Goal: Task Accomplishment & Management: Use online tool/utility

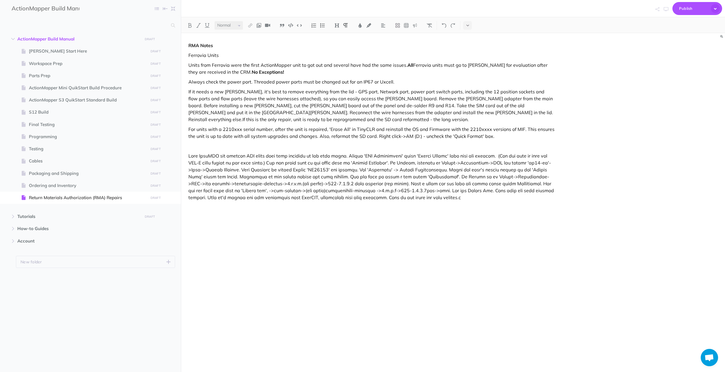
select select "null"
click at [651, 180] on div "RMA Notes Ferrovia Units Units from Ferrovia were the first ActionMapper unit t…" at bounding box center [453, 204] width 544 height 343
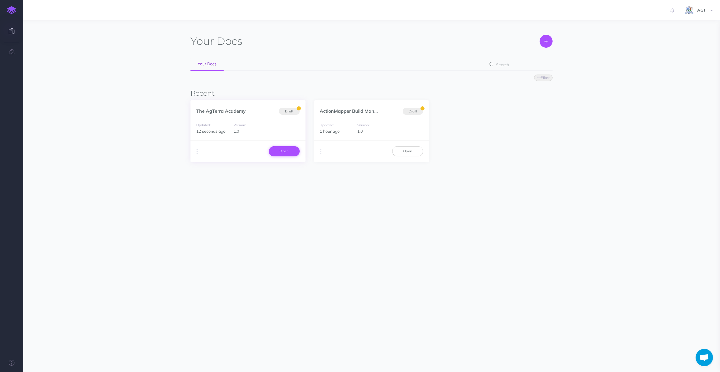
click at [286, 152] on link "Open" at bounding box center [284, 151] width 31 height 10
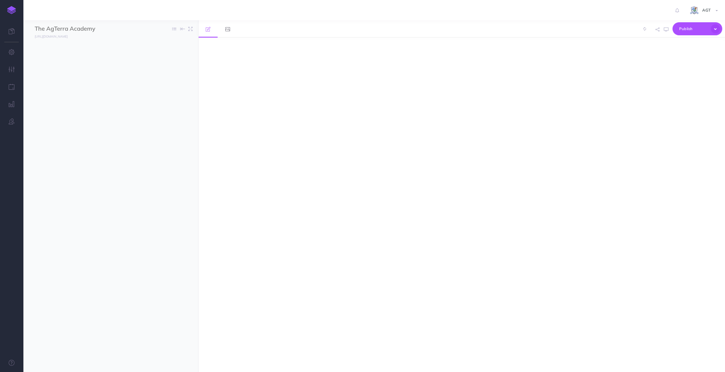
select select "null"
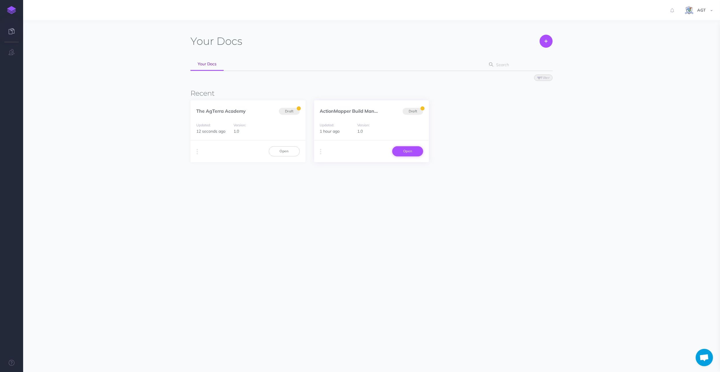
click at [415, 146] on div "Duplicate Export PDF Beta Markdown Beta Advanced Archive Open" at bounding box center [371, 151] width 115 height 22
click at [413, 148] on link "Open" at bounding box center [407, 151] width 31 height 10
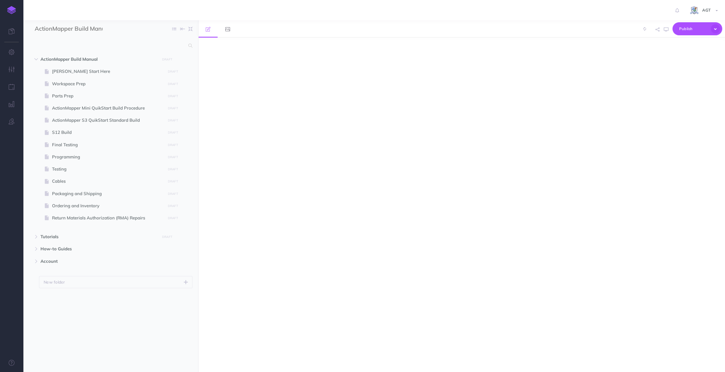
select select "null"
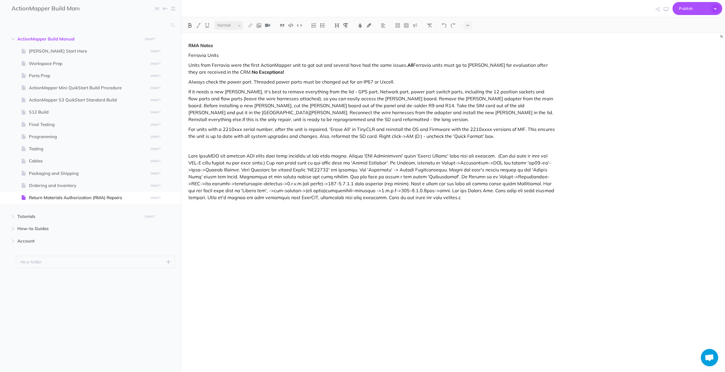
click at [220, 242] on div "RMA Notes Ferrovia Units Units from Ferrovia were the first ActionMapper unit t…" at bounding box center [371, 189] width 380 height 313
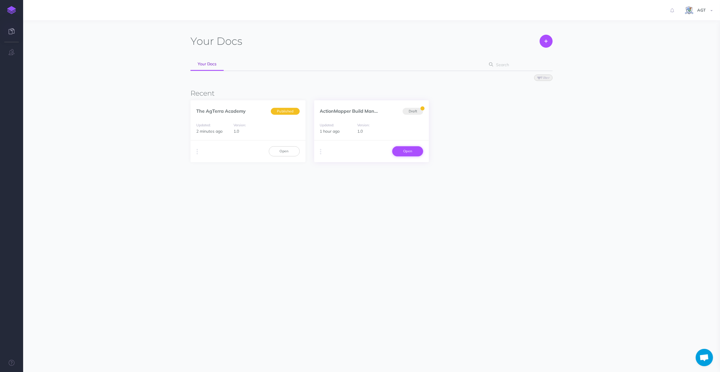
click at [408, 152] on link "Open" at bounding box center [407, 151] width 31 height 10
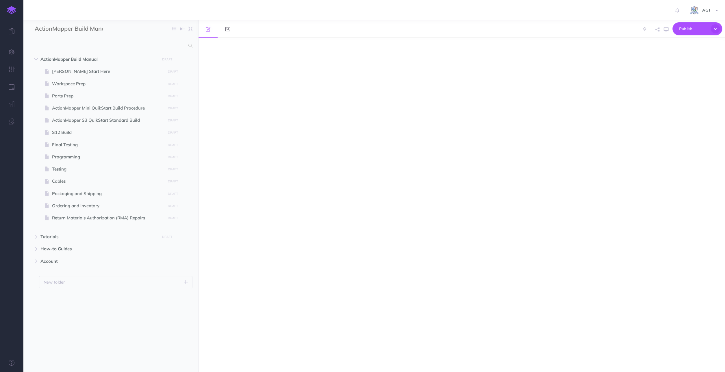
select select "null"
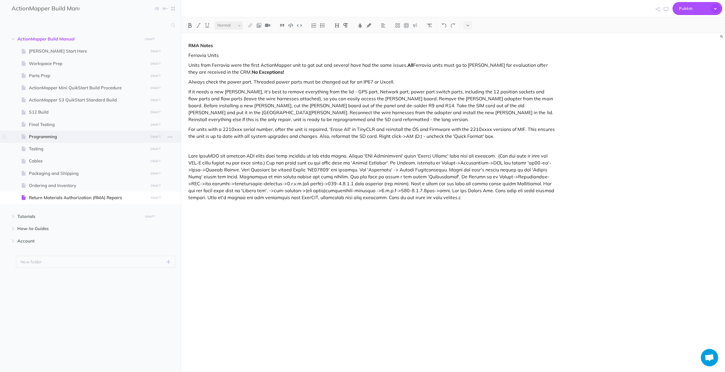
click at [51, 139] on span "Programming" at bounding box center [87, 136] width 117 height 7
select select "null"
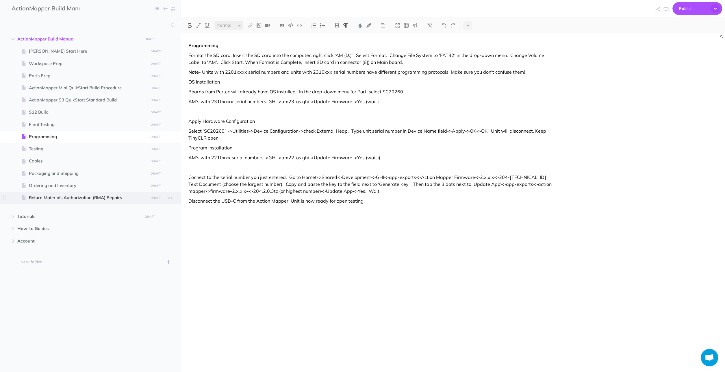
click at [44, 193] on span at bounding box center [90, 198] width 181 height 12
select select "null"
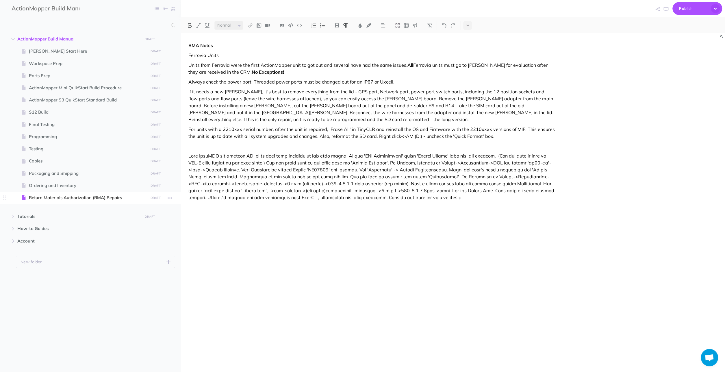
click at [44, 196] on span "Return Materials Authorization (RMA) Repairs" at bounding box center [87, 197] width 117 height 7
click at [468, 25] on icon at bounding box center [467, 25] width 3 height 4
click at [423, 52] on p "Ferrovia Units" at bounding box center [371, 55] width 366 height 7
click at [113, 21] on input "text" at bounding box center [90, 25] width 156 height 10
click at [251, 247] on div "RMA Notes Ferrovia Units Units from Ferrovia were the first ActionMapper unit t…" at bounding box center [371, 189] width 380 height 313
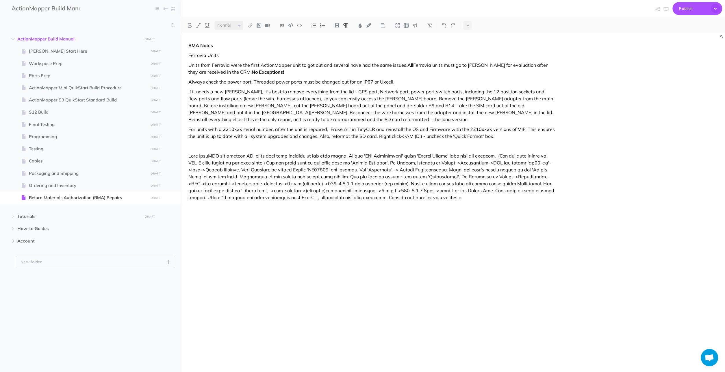
click at [240, 246] on div "RMA Notes Ferrovia Units Units from Ferrovia were the first ActionMapper unit t…" at bounding box center [371, 189] width 380 height 313
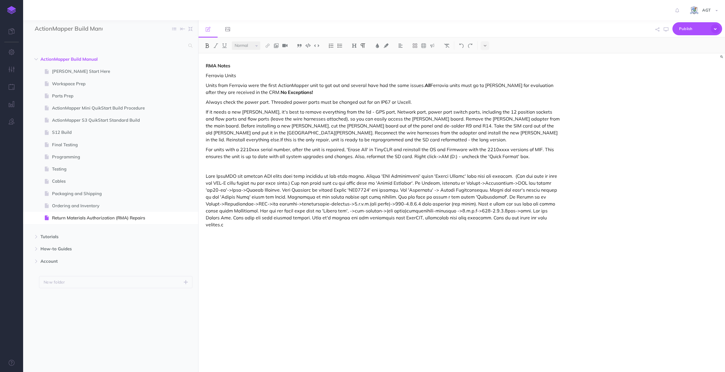
select select "null"
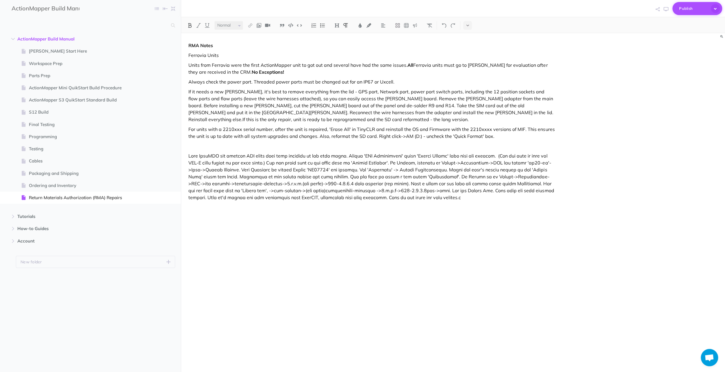
click at [717, 8] on icon "button" at bounding box center [715, 8] width 9 height 9
click at [690, 93] on div "RMA Notes Ferrovia Units Units from Ferrovia were the first ActionMapper unit t…" at bounding box center [453, 204] width 544 height 343
click at [658, 7] on button "button" at bounding box center [657, 9] width 7 height 17
click at [651, 122] on div "RMA Notes Ferrovia Units Units from Ferrovia were the first ActionMapper unit t…" at bounding box center [453, 204] width 544 height 343
click at [665, 8] on icon "button" at bounding box center [666, 9] width 5 height 5
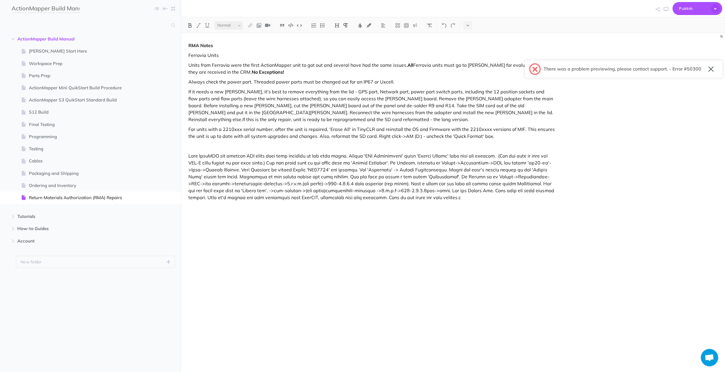
click at [59, 8] on input "ActionMapper Build Manual" at bounding box center [46, 8] width 68 height 9
click at [709, 67] on button "button" at bounding box center [710, 68] width 5 height 9
click at [260, 24] on img at bounding box center [258, 25] width 5 height 5
click at [260, 43] on icon at bounding box center [258, 44] width 5 height 4
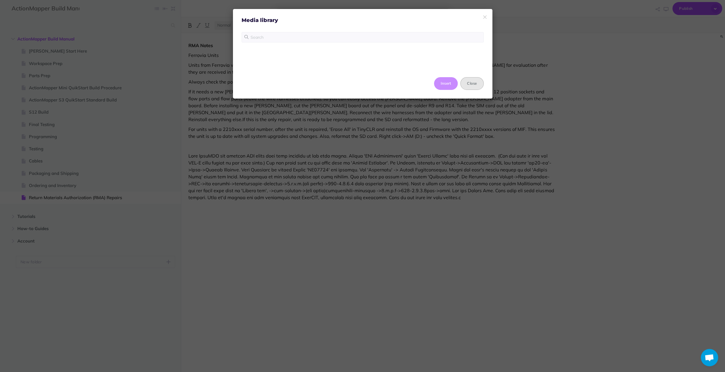
click at [466, 81] on button "Close" at bounding box center [471, 83] width 23 height 13
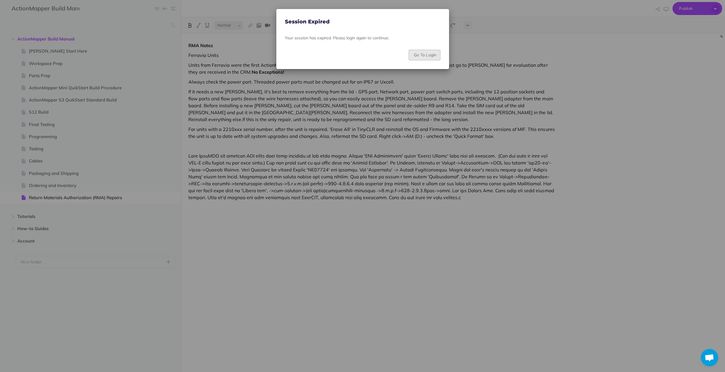
click at [422, 51] on button "Go To Login" at bounding box center [424, 55] width 32 height 10
